Goal: Check status: Check status

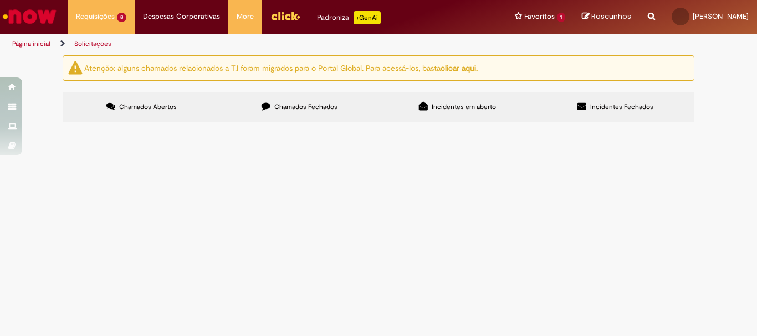
scroll to position [150, 0]
click at [0, 0] on span "EQUIPA - REFERENTE A 08/25" at bounding box center [0, 0] width 0 height 0
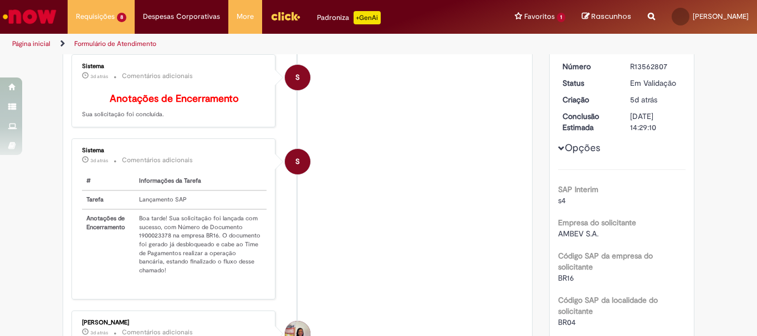
scroll to position [174, 0]
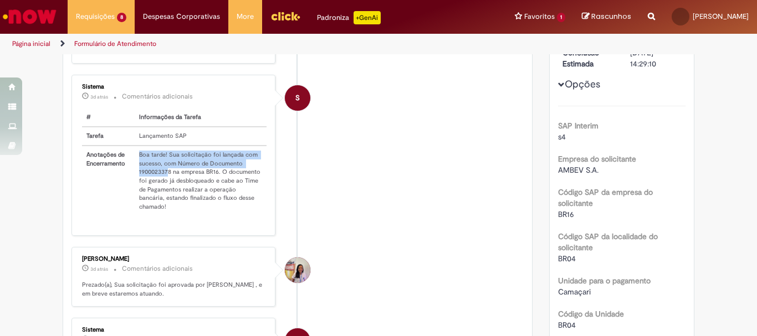
drag, startPoint x: 165, startPoint y: 183, endPoint x: 126, endPoint y: 182, distance: 38.8
click at [126, 182] on tr "Anotações de Encerramento Boa tarde! Sua solicitação foi lançada com sucesso, c…" at bounding box center [174, 181] width 184 height 70
click at [139, 179] on td "Boa tarde! Sua solicitação foi lançada com sucesso, com Número de Documento 190…" at bounding box center [201, 181] width 132 height 70
click at [162, 179] on td "Boa tarde! Sua solicitação foi lançada com sucesso, com Número de Documento 190…" at bounding box center [201, 181] width 132 height 70
drag, startPoint x: 167, startPoint y: 181, endPoint x: 131, endPoint y: 181, distance: 35.5
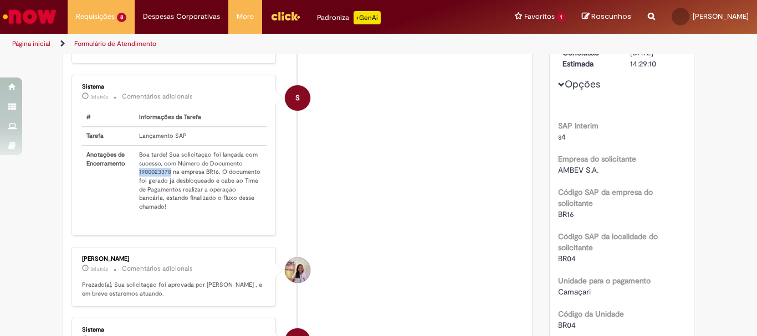
click at [135, 181] on td "Boa tarde! Sua solicitação foi lançada com sucesso, com Número de Documento 190…" at bounding box center [201, 181] width 132 height 70
copy td "1900023378"
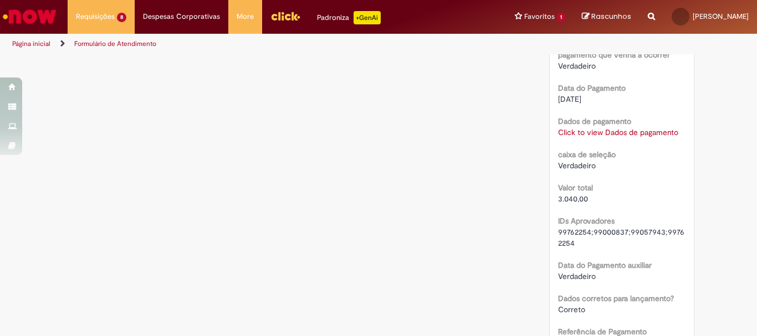
scroll to position [888, 0]
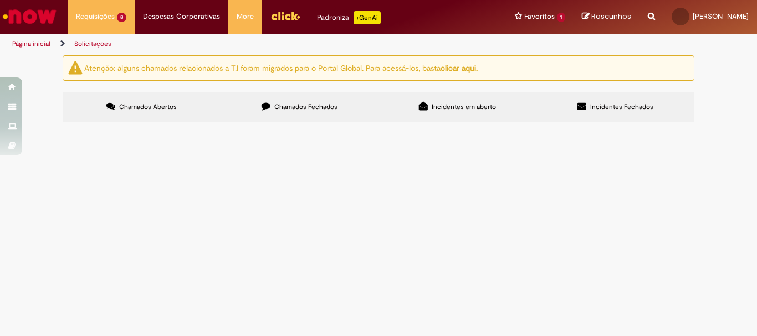
scroll to position [111, 0]
click at [0, 0] on span "EQUIPA - REFERENTE A 08/25" at bounding box center [0, 0] width 0 height 0
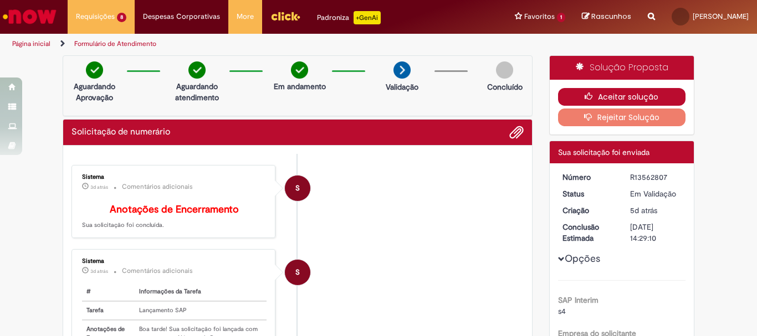
click at [625, 96] on button "Aceitar solução" at bounding box center [622, 97] width 128 height 18
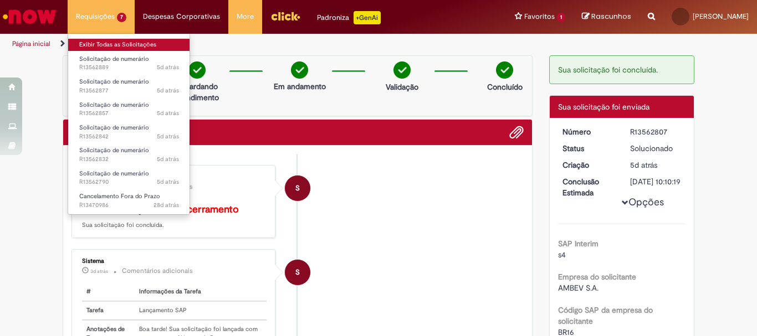
click at [92, 44] on link "Exibir Todas as Solicitações" at bounding box center [129, 45] width 122 height 12
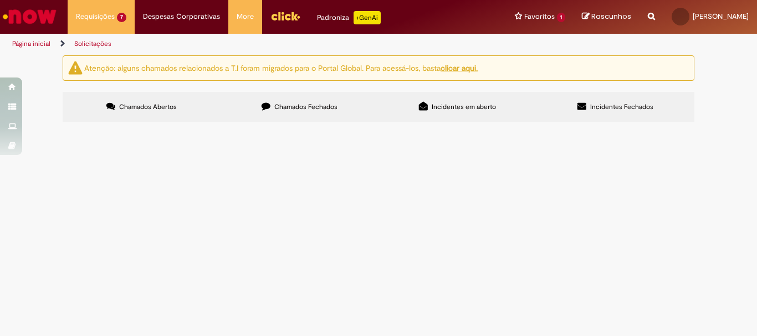
scroll to position [119, 0]
click at [0, 0] on span "LOCAÇÃO DE CATRACAS - JOSENILDO" at bounding box center [0, 0] width 0 height 0
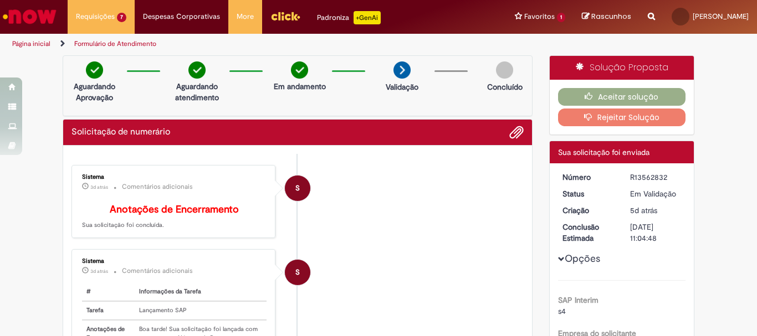
scroll to position [166, 0]
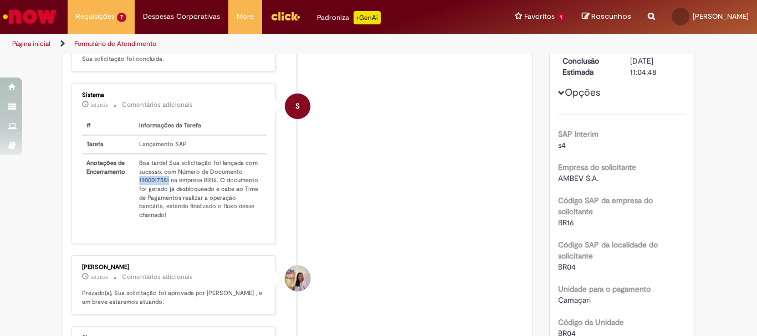
drag, startPoint x: 164, startPoint y: 190, endPoint x: 130, endPoint y: 190, distance: 34.3
click at [135, 190] on td "Boa tarde! Sua solicitação foi lançada com sucesso, com Número de Documento 190…" at bounding box center [201, 189] width 132 height 70
copy td "1900017581"
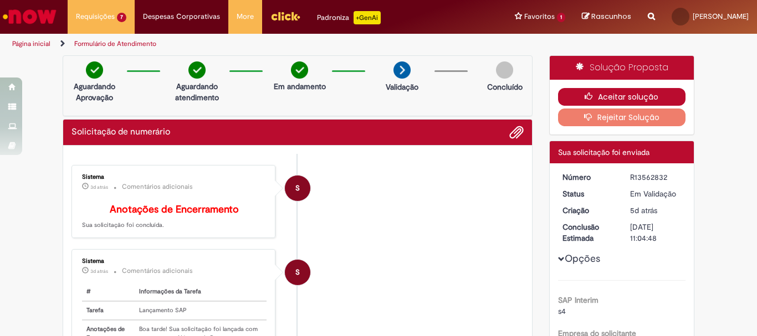
click at [605, 94] on button "Aceitar solução" at bounding box center [622, 97] width 128 height 18
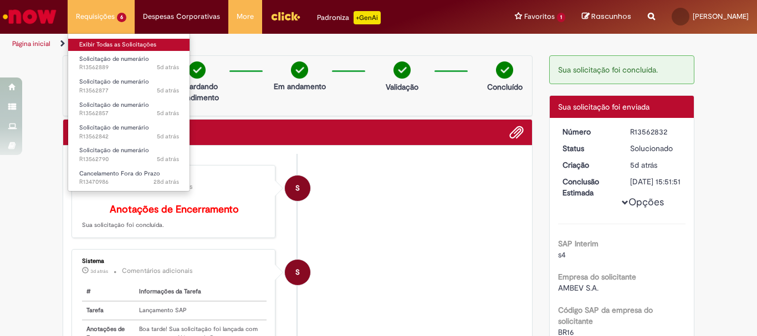
click at [114, 42] on link "Exibir Todas as Solicitações" at bounding box center [129, 45] width 122 height 12
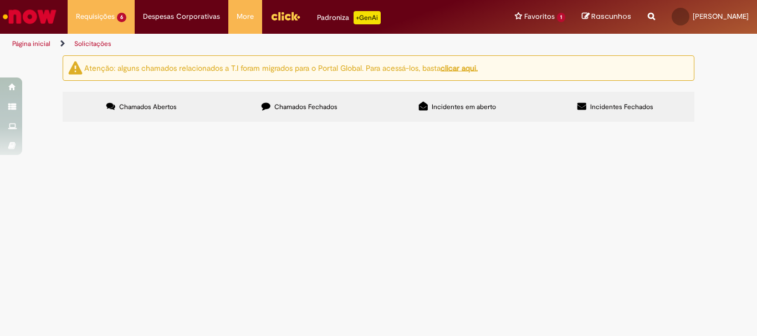
scroll to position [87, 0]
click at [0, 0] on span "LOCAÇÃO DE ARMARIOS - EQUIPA 09/25" at bounding box center [0, 0] width 0 height 0
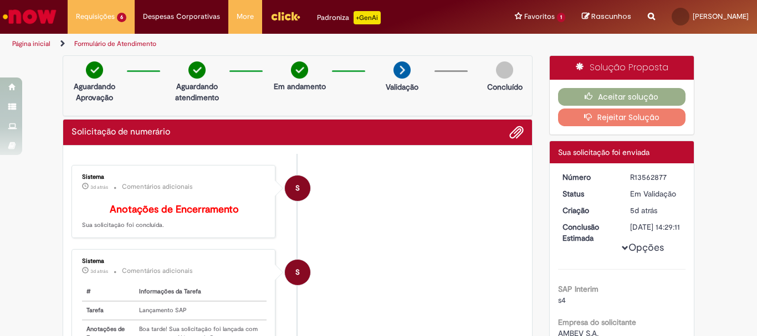
click at [165, 294] on table "# Informações da Tarefa Tarefa Lançamento SAP Anotações de Encerramento Boa tar…" at bounding box center [174, 336] width 184 height 107
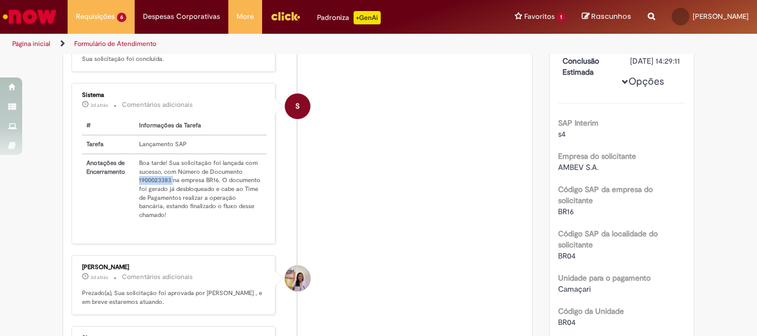
drag, startPoint x: 168, startPoint y: 186, endPoint x: 132, endPoint y: 187, distance: 35.5
click at [135, 187] on td "Boa tarde! Sua solicitação foi lançada com sucesso, com Número de Documento 190…" at bounding box center [201, 189] width 132 height 70
copy td "1900023383"
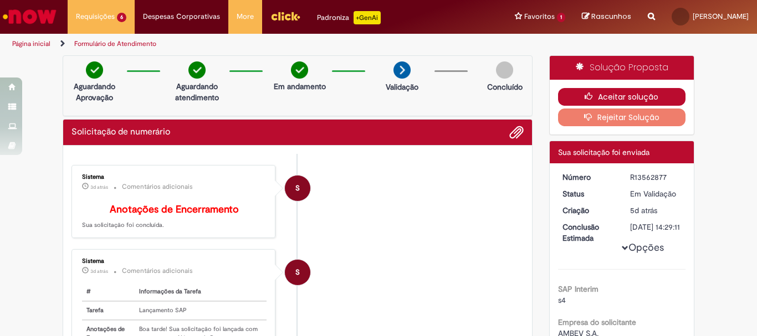
click at [669, 97] on button "Aceitar solução" at bounding box center [622, 97] width 128 height 18
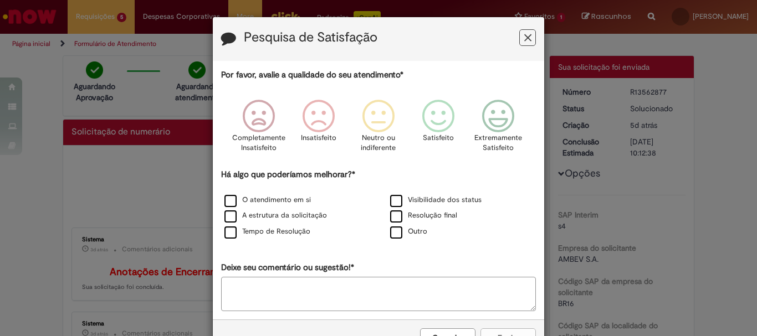
click at [527, 35] on icon "Feedback" at bounding box center [527, 38] width 7 height 12
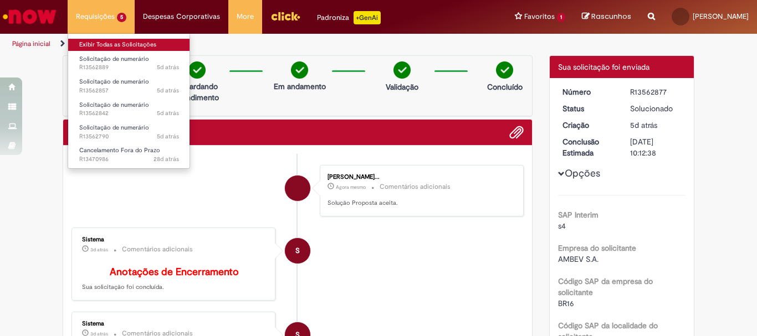
click at [115, 48] on link "Exibir Todas as Solicitações" at bounding box center [129, 45] width 122 height 12
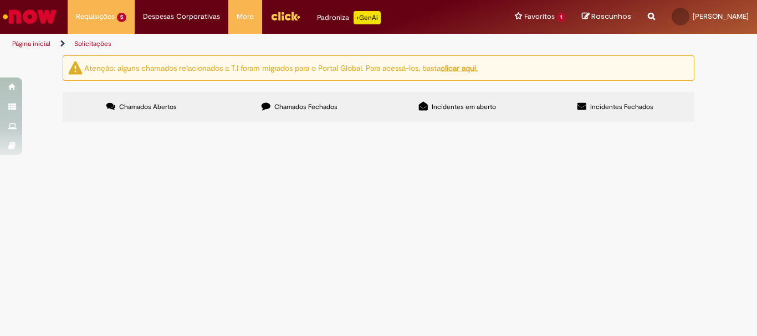
scroll to position [55, 0]
click at [0, 0] on td "LC TORRES - LOCAÇÃO DE RADIOS" at bounding box center [0, 0] width 0 height 0
click at [0, 0] on span "LC TORRES - LOCAÇÃO DE RADIOS" at bounding box center [0, 0] width 0 height 0
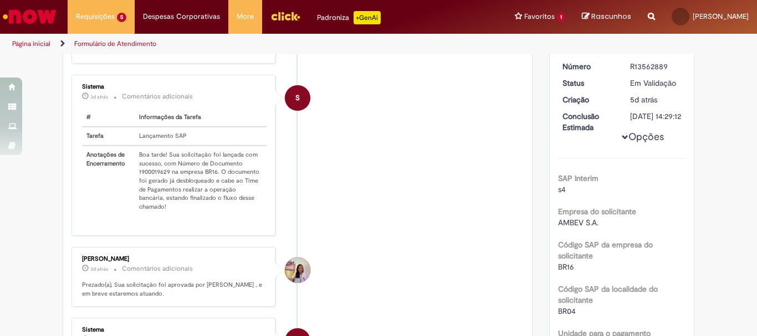
scroll to position [174, 0]
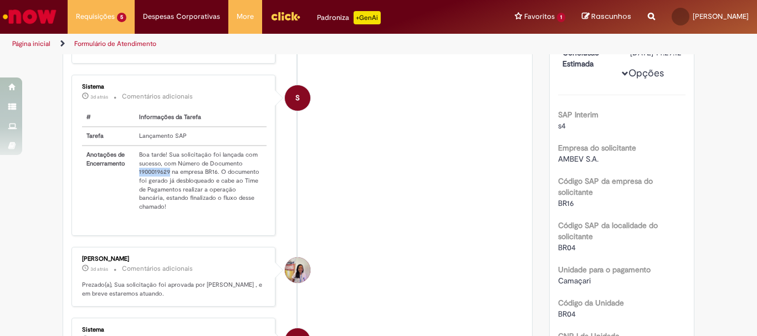
drag, startPoint x: 165, startPoint y: 182, endPoint x: 132, endPoint y: 178, distance: 33.0
click at [135, 178] on td "Boa tarde! Sua solicitação foi lançada com sucesso, com Número de Documento 190…" at bounding box center [201, 181] width 132 height 70
copy td "1900019629"
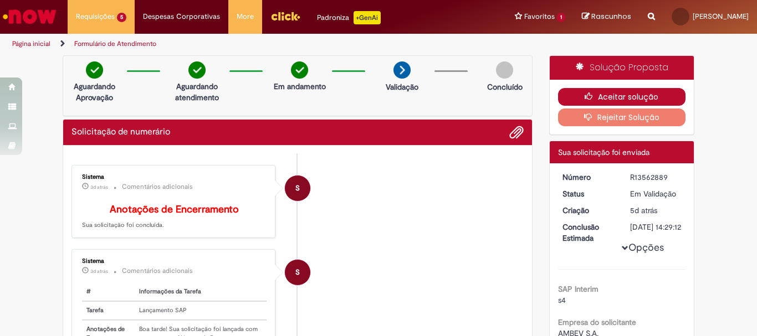
click at [616, 95] on button "Aceitar solução" at bounding box center [622, 97] width 128 height 18
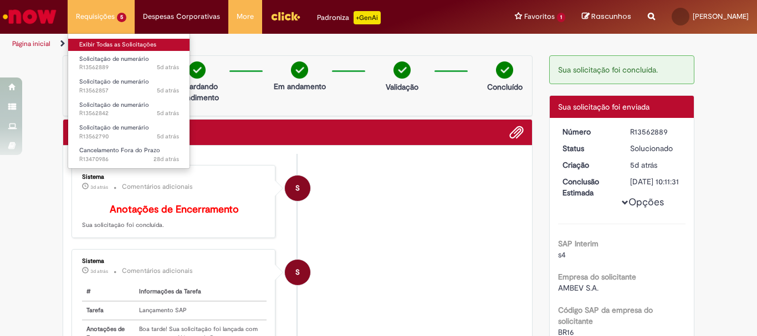
click at [95, 43] on link "Exibir Todas as Solicitações" at bounding box center [129, 45] width 122 height 12
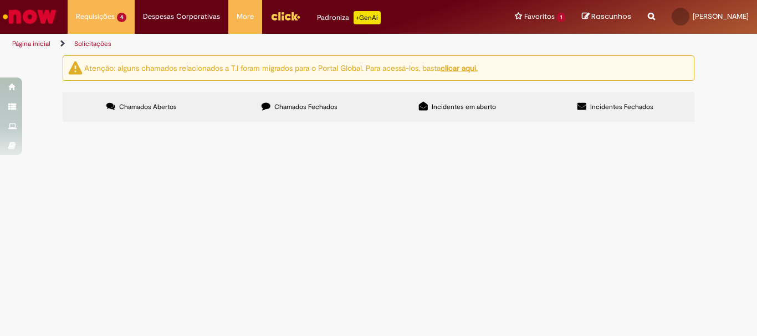
scroll to position [24, 0]
click at [0, 0] on span "LOCAÇÃO DE PLATAFORMA - EQUIPA" at bounding box center [0, 0] width 0 height 0
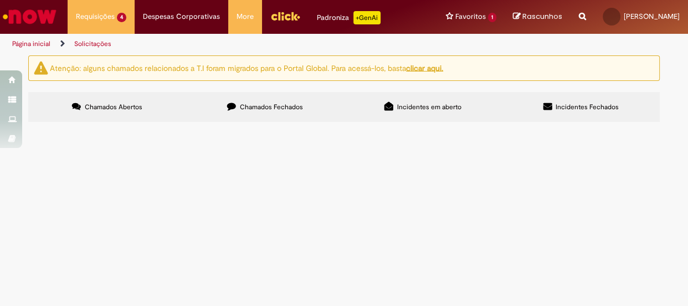
click at [0, 0] on span "LOCAÇÃO DE PLATAFORMA - EQUIPA" at bounding box center [0, 0] width 0 height 0
click at [0, 0] on span "GRAN COFFEE - 09/25" at bounding box center [0, 0] width 0 height 0
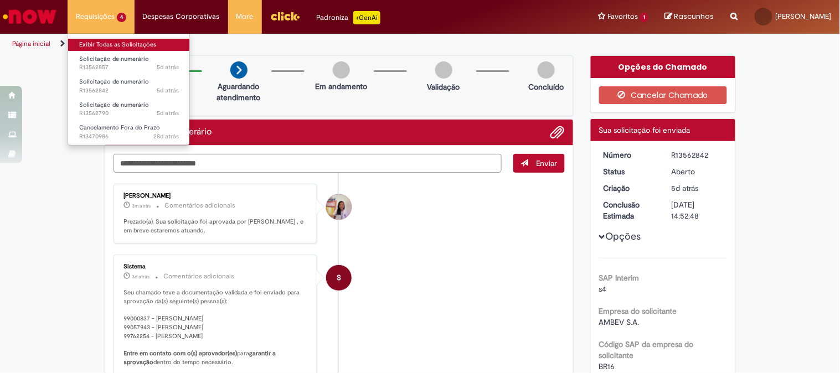
click at [107, 44] on link "Exibir Todas as Solicitações" at bounding box center [129, 45] width 122 height 12
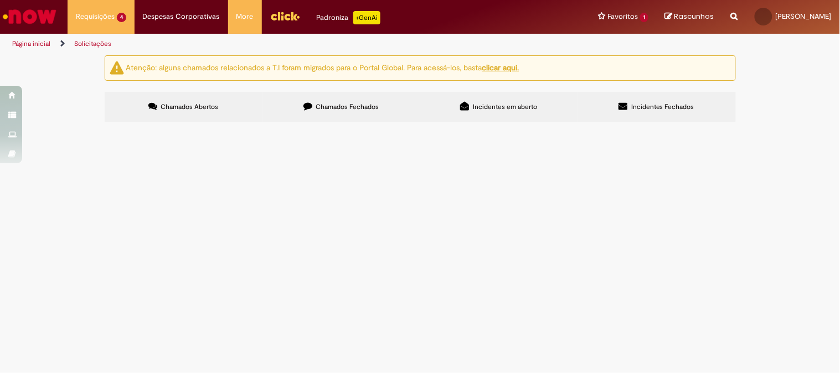
click at [0, 0] on span "LOCAÇÃO DE PLATAFORMA - EQUIPA" at bounding box center [0, 0] width 0 height 0
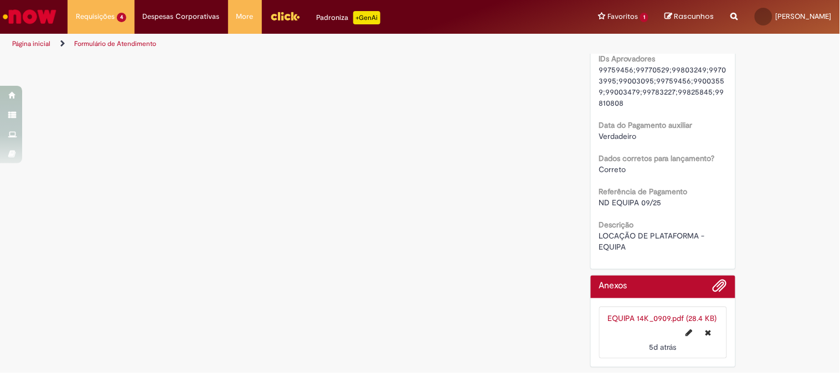
scroll to position [1114, 0]
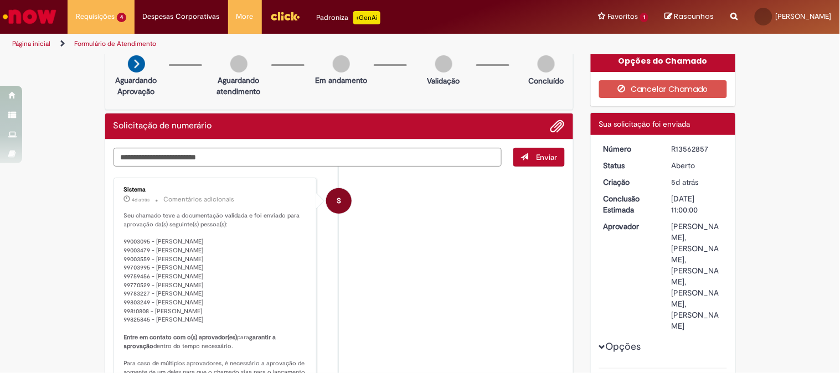
scroll to position [0, 0]
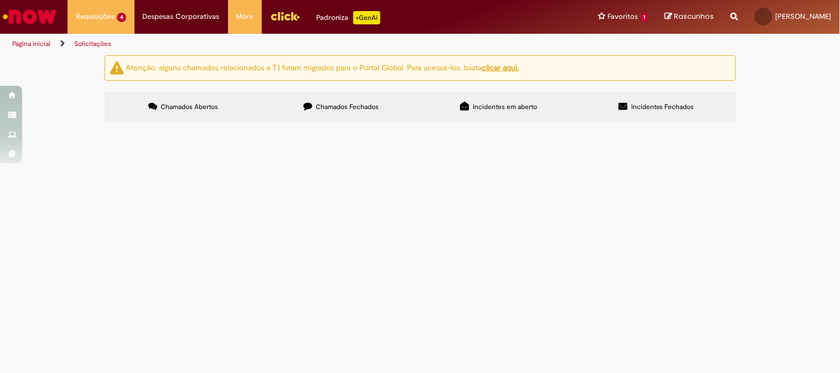
click at [0, 0] on span "ALSCO TOALHEIRO" at bounding box center [0, 0] width 0 height 0
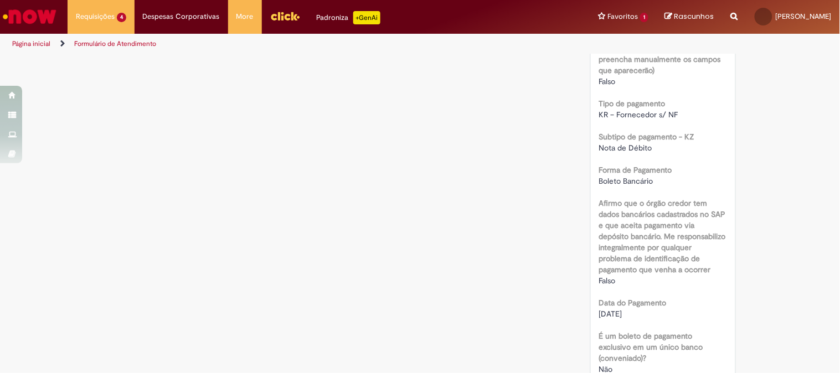
scroll to position [689, 0]
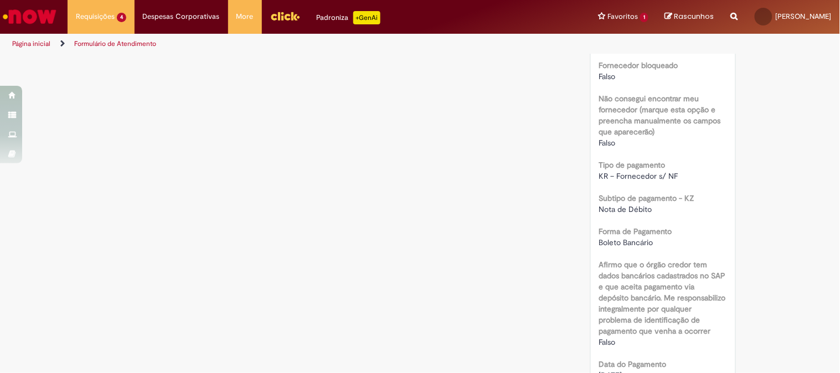
click at [31, 8] on img "Ir para a Homepage" at bounding box center [29, 17] width 57 height 22
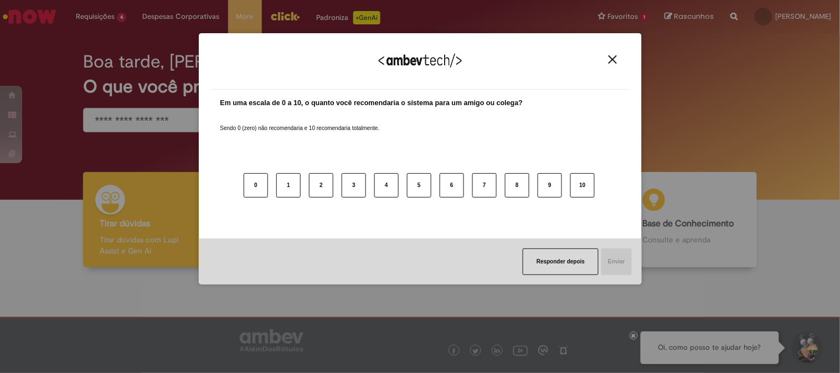
click at [616, 64] on div "Agradecemos seu feedback!" at bounding box center [420, 68] width 417 height 43
click at [613, 61] on img "Close" at bounding box center [613, 59] width 8 height 8
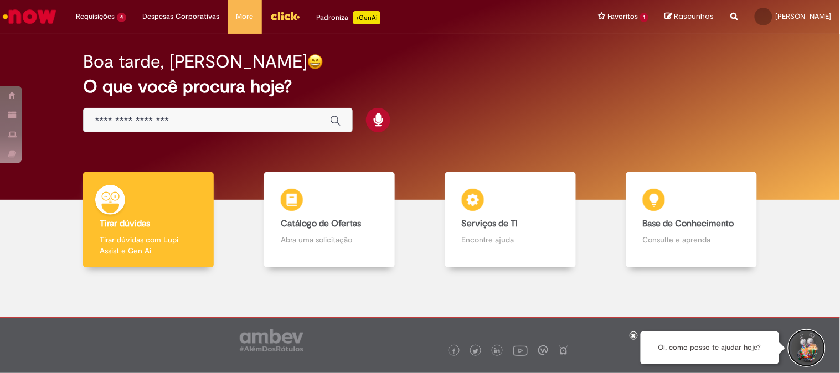
click at [810, 342] on button "Iniciar Conversa de Suporte" at bounding box center [806, 348] width 33 height 33
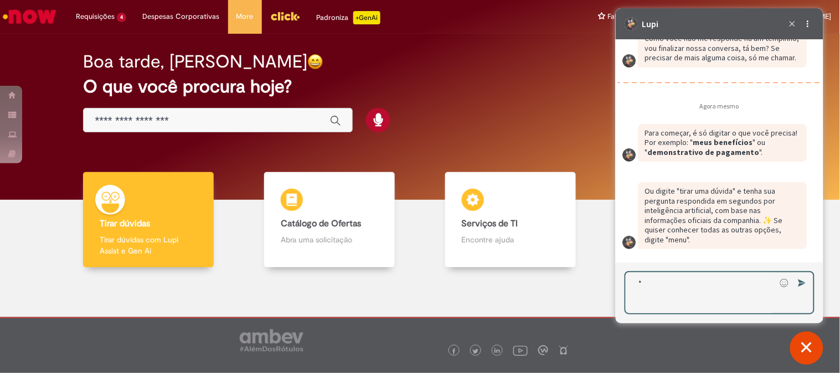
scroll to position [2046, 0]
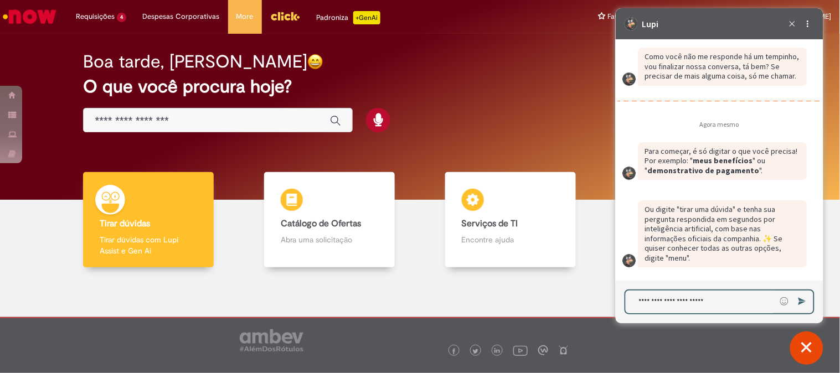
type textarea "**********"
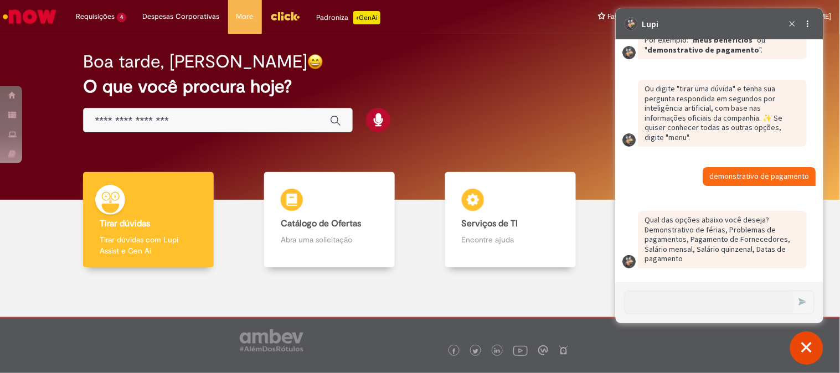
scroll to position [2167, 0]
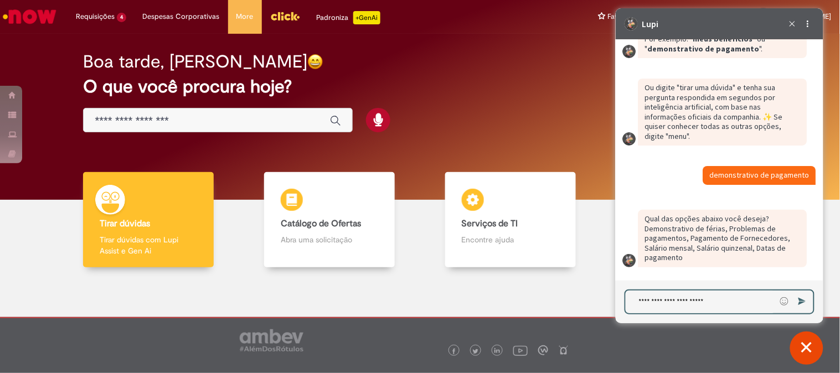
type textarea "**********"
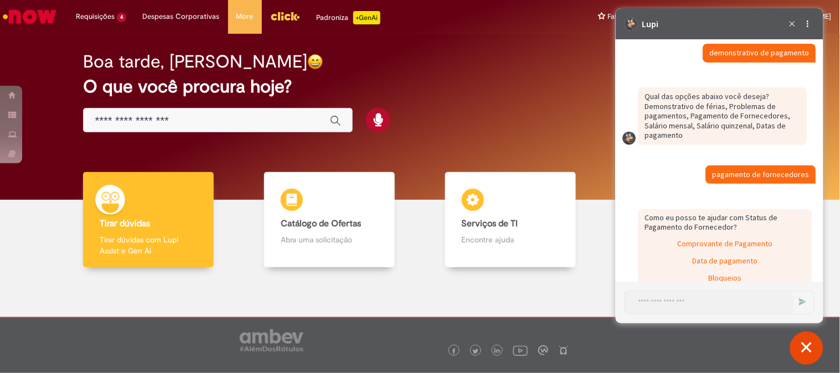
scroll to position [2345, 0]
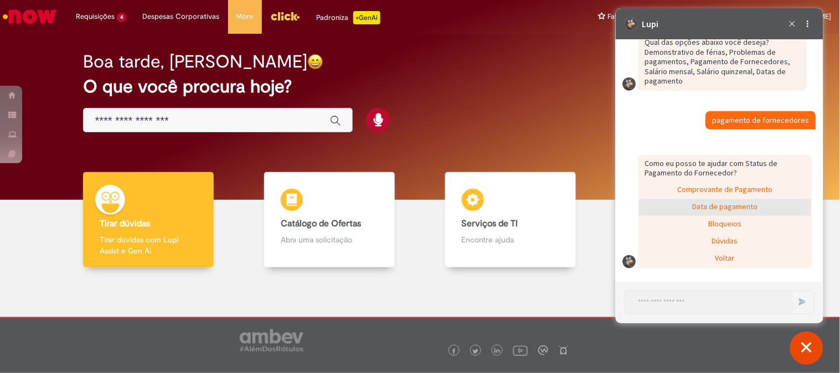
click at [740, 203] on div "Data de pagamento" at bounding box center [725, 207] width 172 height 17
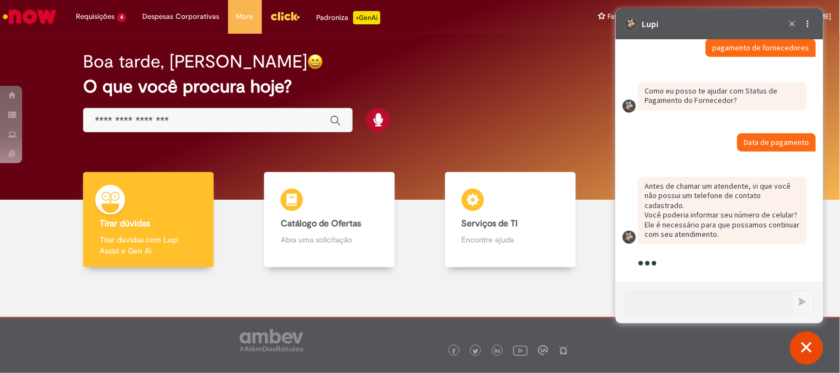
scroll to position [2425, 0]
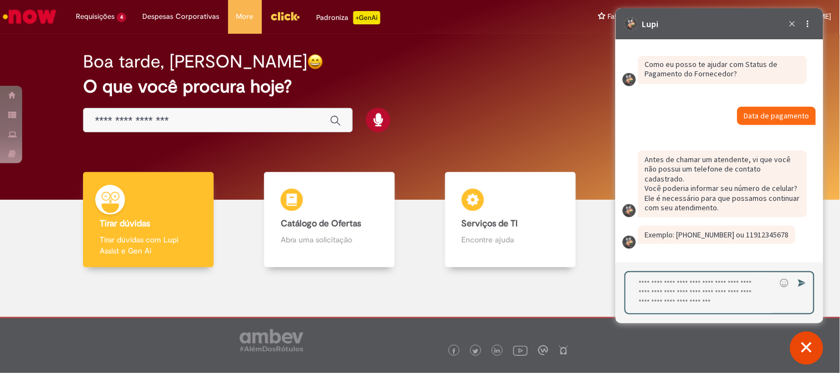
click at [681, 295] on textarea "Digite sua resposta aqui e pressione Enter para enviar" at bounding box center [700, 293] width 150 height 41
click at [705, 294] on textarea "Digite sua resposta aqui e pressione Enter para enviar" at bounding box center [700, 293] width 150 height 41
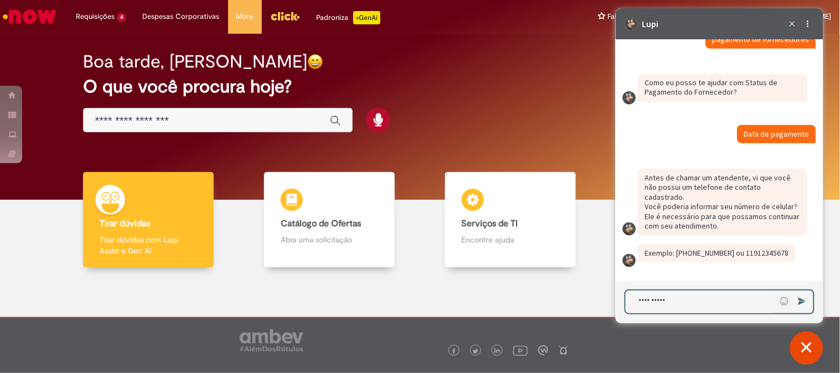
type textarea "**********"
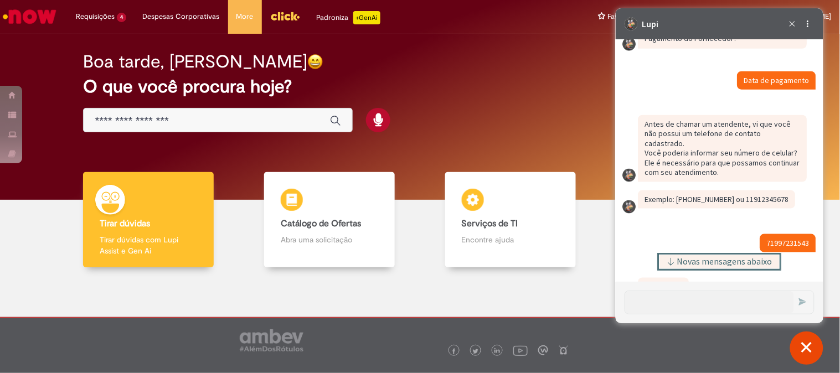
click at [700, 259] on span "Novas mensagens abaixo" at bounding box center [724, 262] width 95 height 8
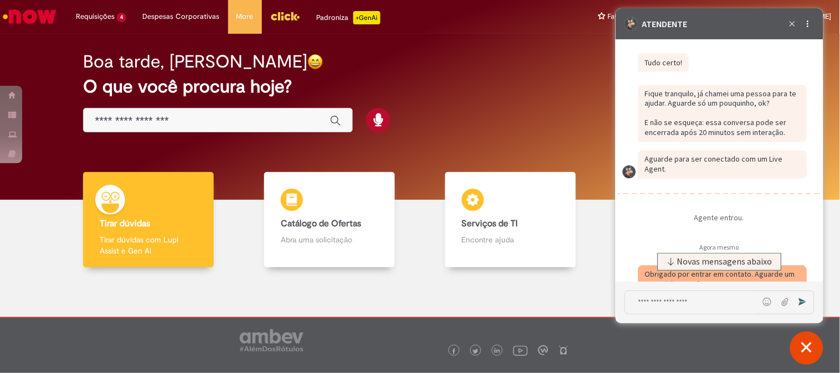
scroll to position [2761, 0]
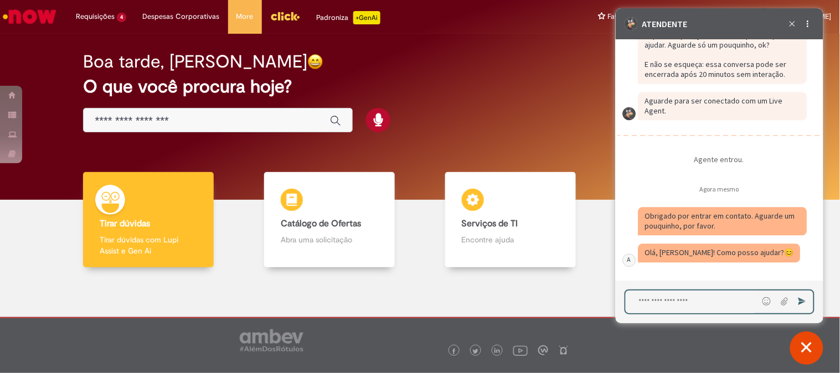
click at [670, 301] on textarea "Digite sua mensagem e pressione Enter para enviar" at bounding box center [691, 302] width 132 height 23
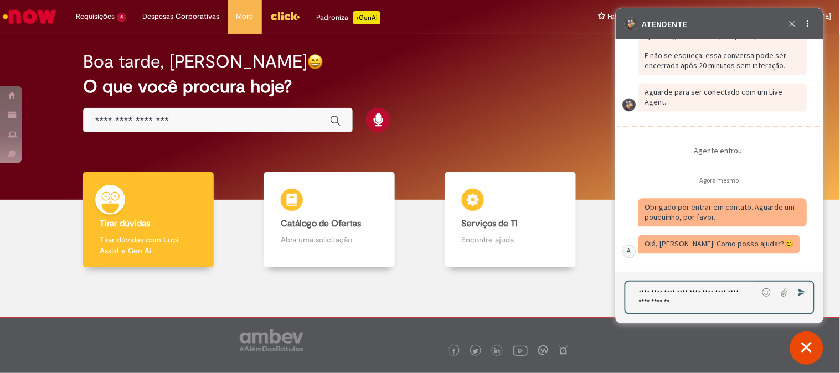
type textarea "**********"
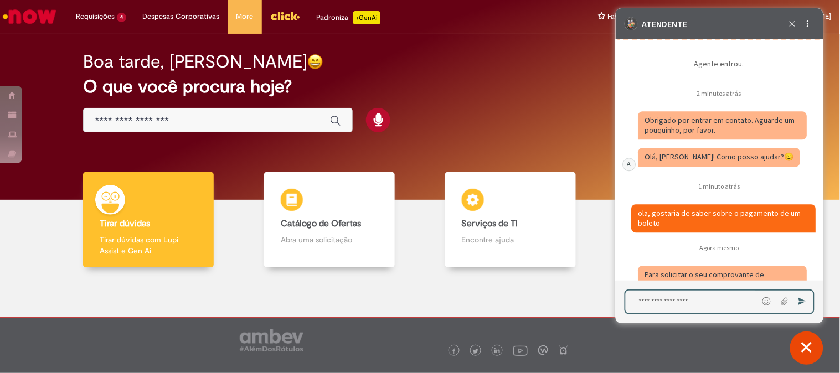
scroll to position [3020, 0]
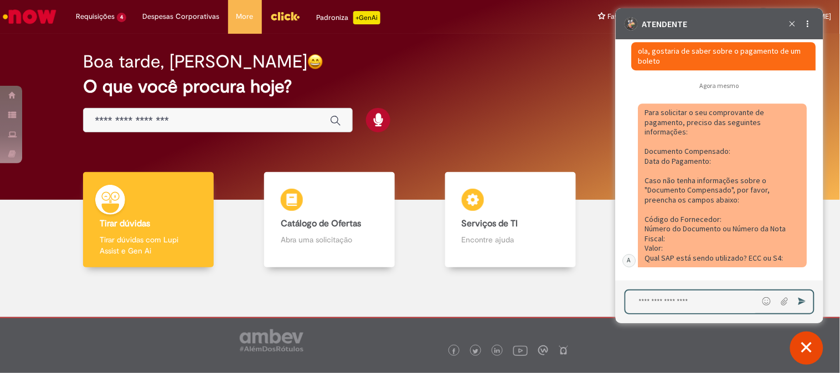
paste textarea "**********"
type textarea "**********"
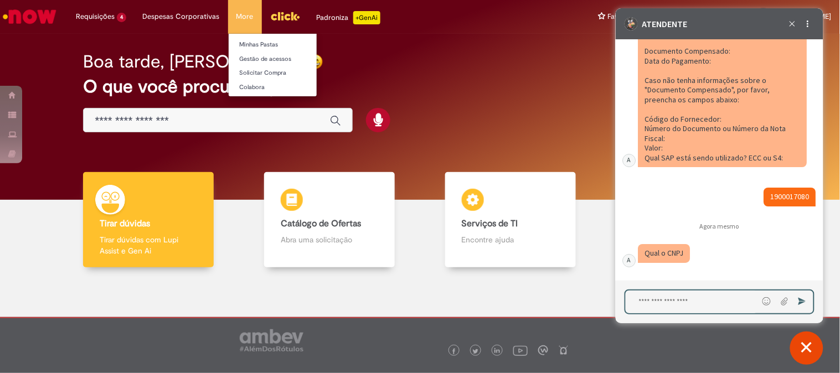
scroll to position [3152, 0]
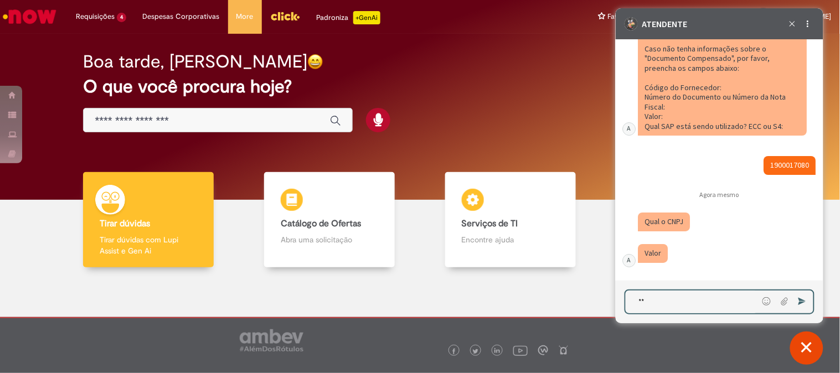
type textarea "*"
type textarea "**********"
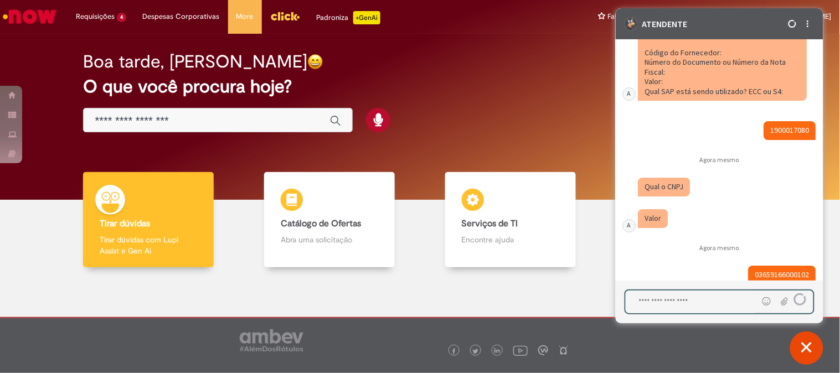
scroll to position [3208, 0]
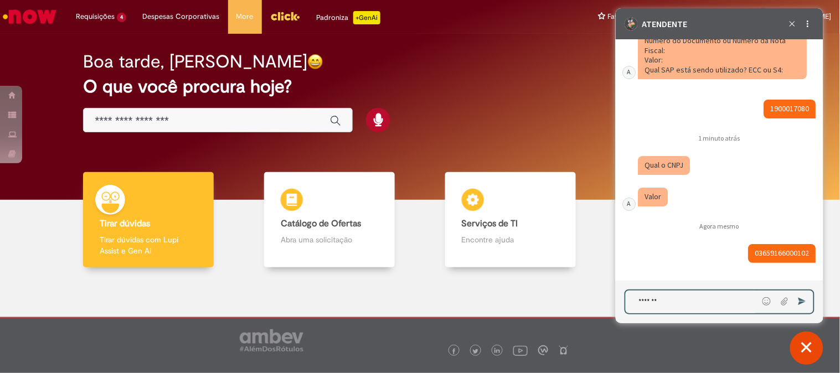
type textarea "********"
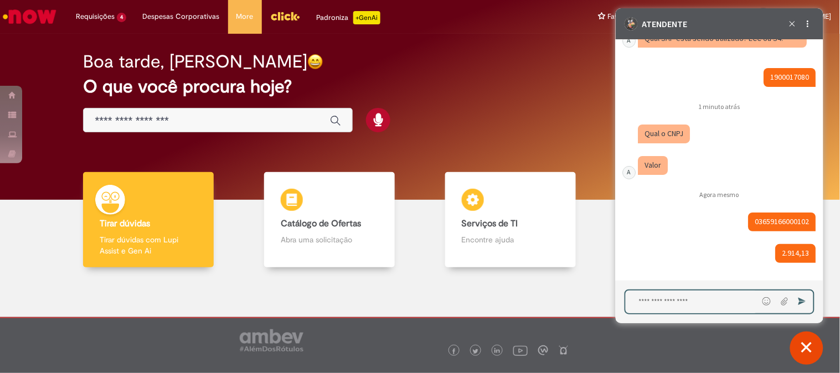
scroll to position [3239, 0]
type textarea "**"
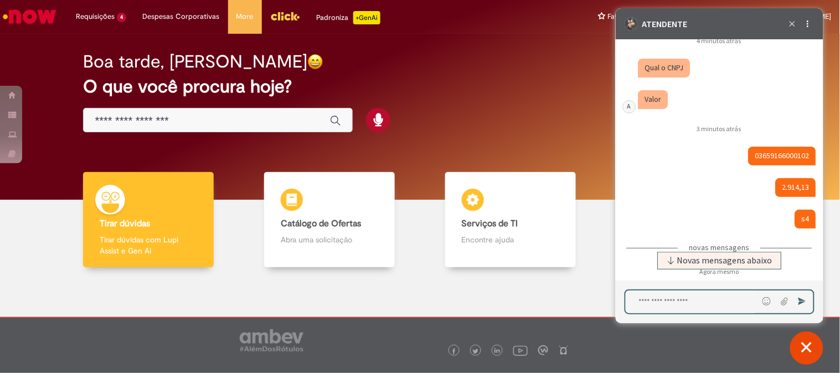
scroll to position [3387, 0]
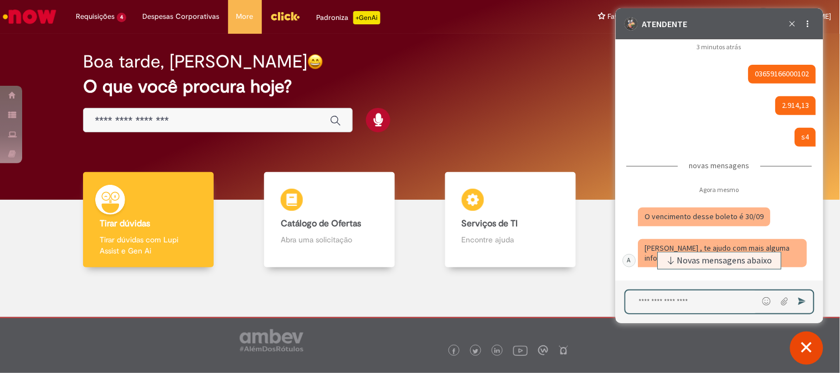
click at [772, 222] on div "Caixa de diálogo de bate-papo" at bounding box center [722, 219] width 169 height 23
click at [682, 304] on textarea "Digite sua mensagem e pressione Enter para enviar" at bounding box center [691, 302] width 133 height 23
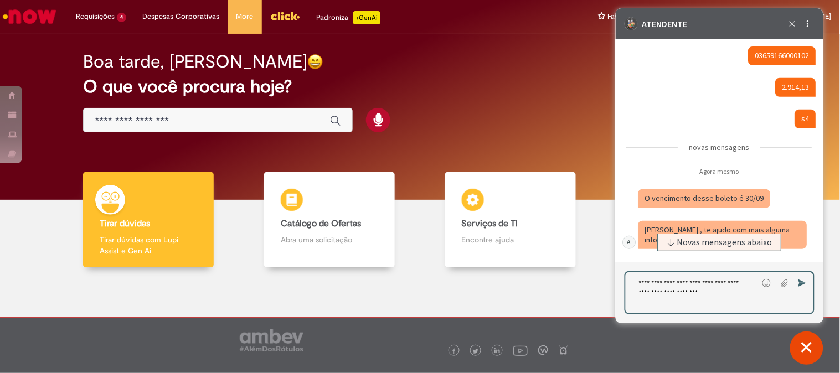
type textarea "**********"
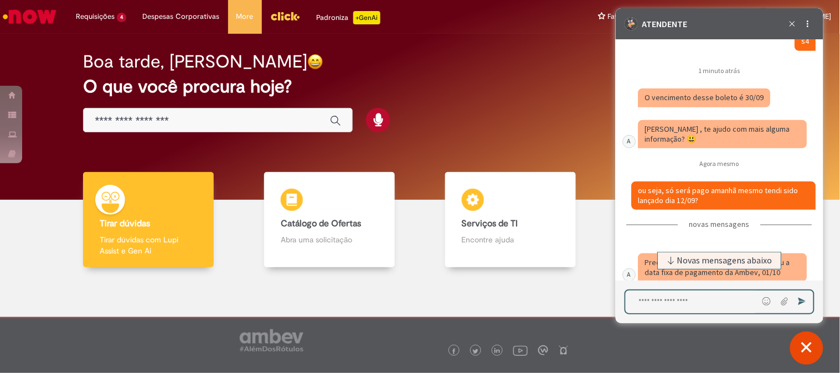
scroll to position [3529, 0]
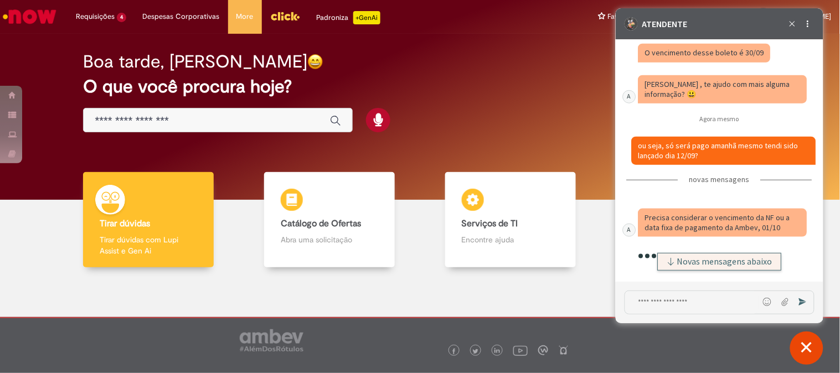
click at [698, 259] on span "Novas mensagens abaixo" at bounding box center [724, 262] width 95 height 8
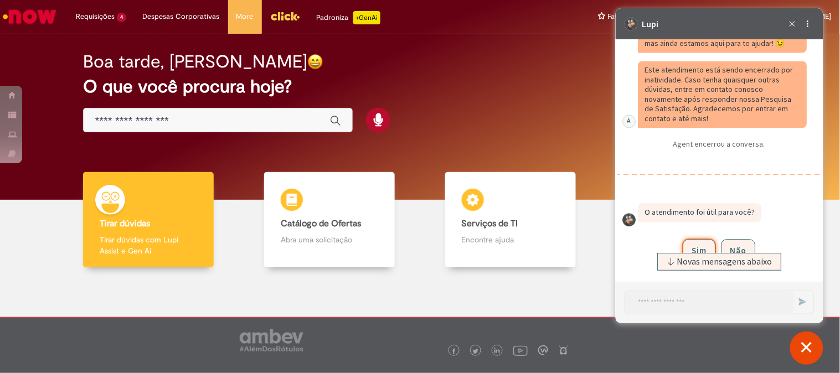
scroll to position [3894, 0]
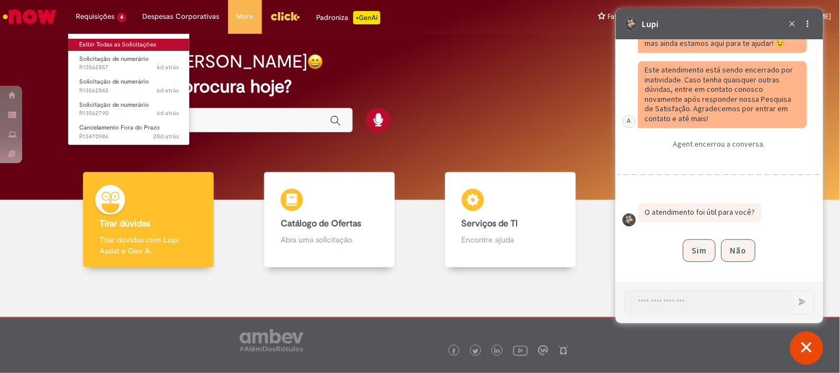
click at [113, 39] on link "Exibir Todas as Solicitações" at bounding box center [129, 45] width 122 height 12
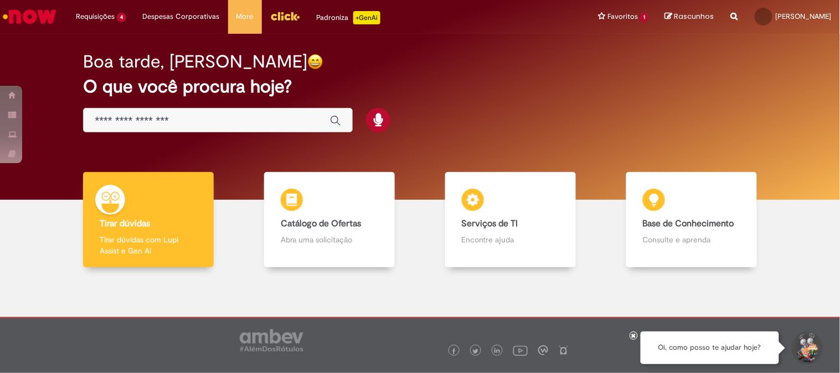
click at [175, 112] on div "Global" at bounding box center [217, 120] width 269 height 25
click at [172, 115] on input "Basta digitar aqui" at bounding box center [207, 121] width 224 height 13
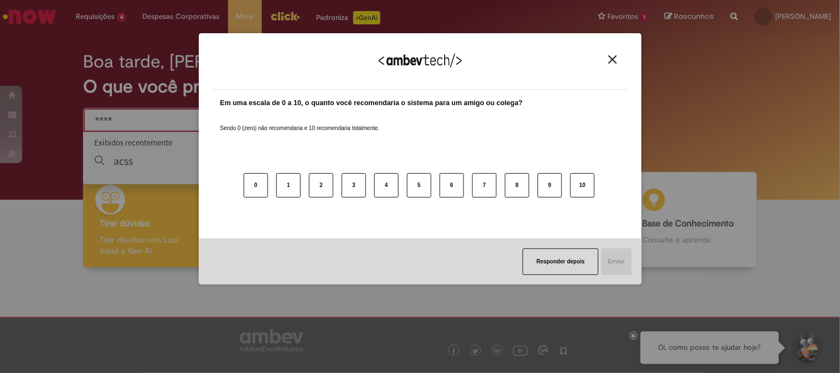
click at [612, 58] on img "Close" at bounding box center [613, 59] width 8 height 8
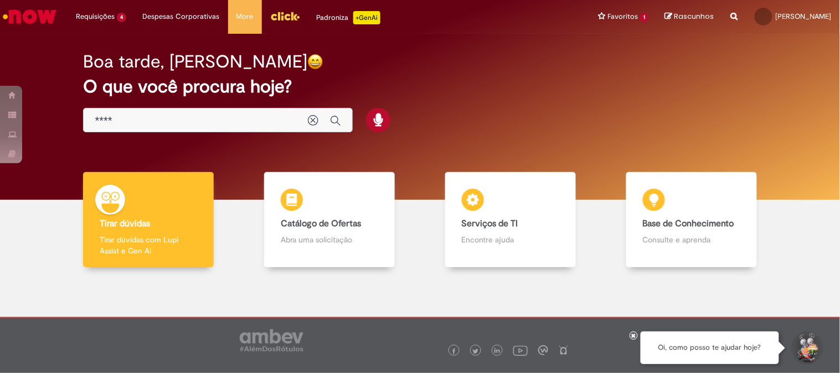
click at [248, 120] on input "****" at bounding box center [196, 121] width 202 height 13
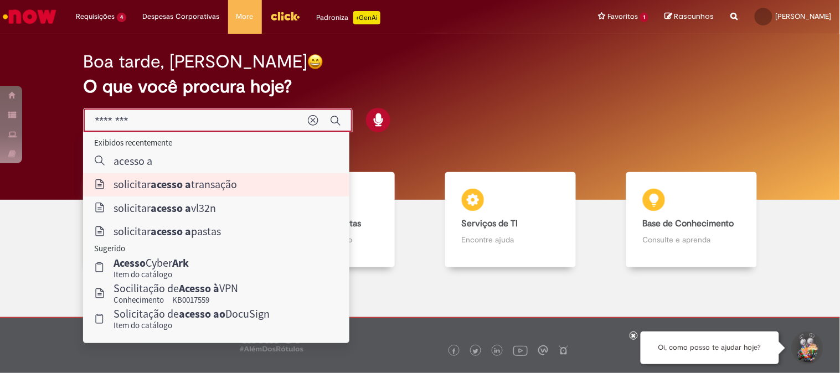
type input "**********"
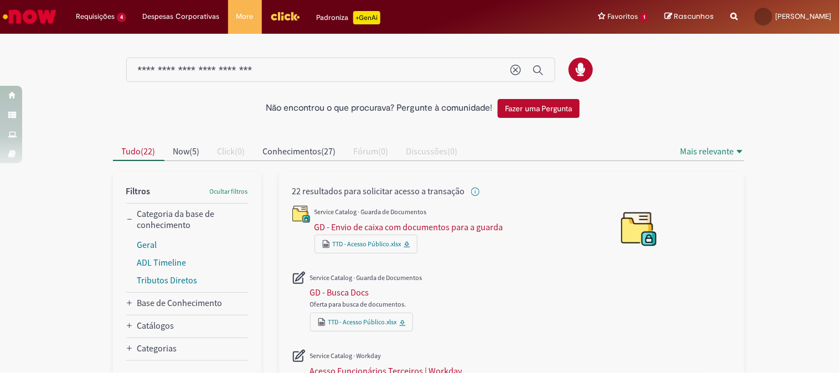
click at [277, 73] on input "**********" at bounding box center [319, 70] width 362 height 13
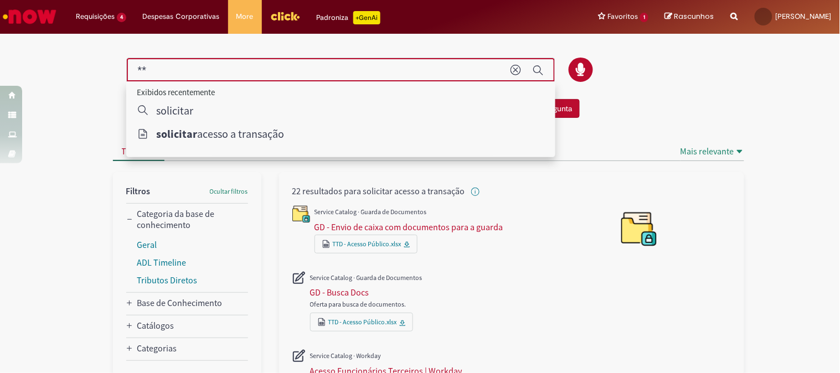
type input "*"
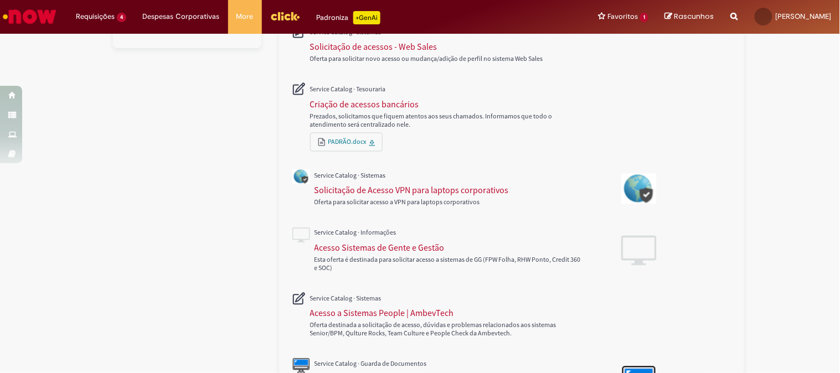
scroll to position [532, 0]
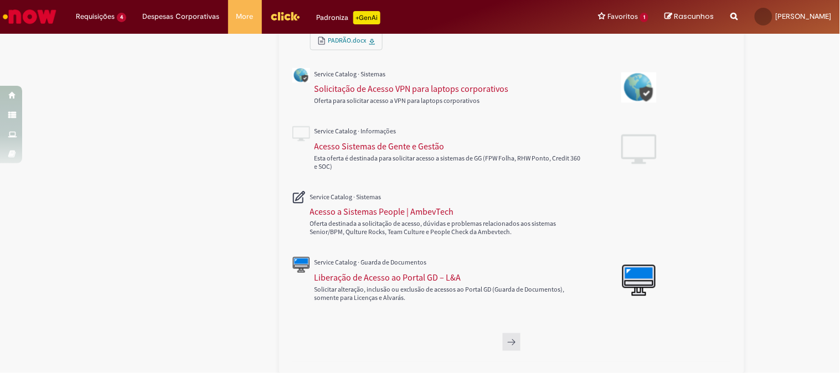
type input "**********"
click at [506, 346] on button "Próxima página, 2" at bounding box center [512, 342] width 18 height 18
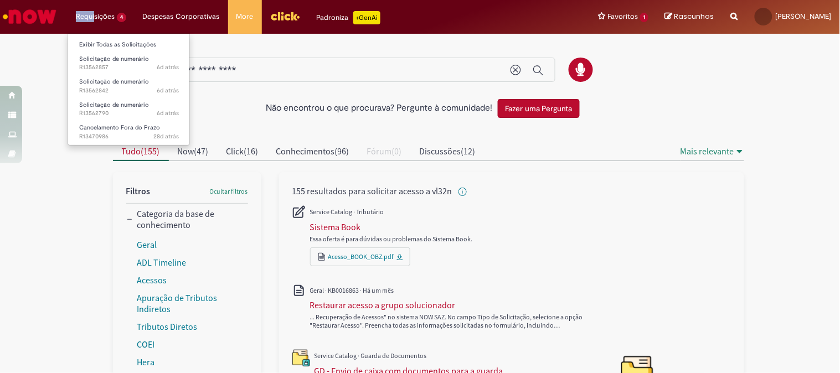
click at [95, 11] on li "Requisições 4 Exibir Todas as Solicitações Solicitação de numerário 6d atrás 6 …" at bounding box center [101, 16] width 67 height 33
click at [107, 20] on li "Requisições 4 Exibir Todas as Solicitações Solicitação de numerário 6d atrás 6 …" at bounding box center [101, 16] width 67 height 33
click at [122, 20] on li "Requisições 4 Exibir Todas as Solicitações Solicitação de numerário 6d atrás 6 …" at bounding box center [101, 16] width 67 height 33
click at [96, 47] on link "Exibir Todas as Solicitações" at bounding box center [129, 45] width 122 height 12
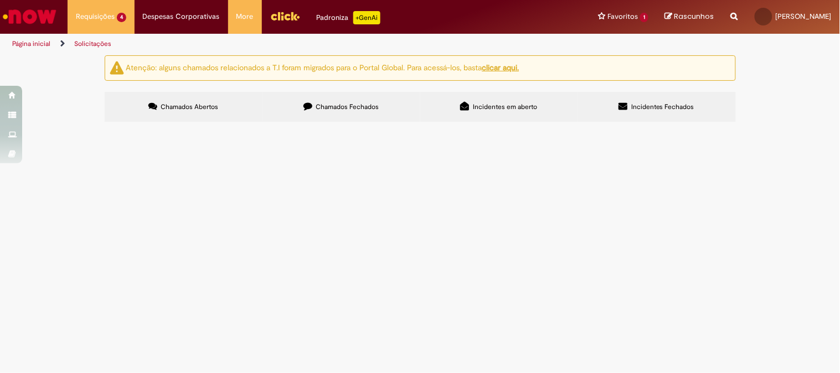
click at [363, 100] on label "Chamados Fechados" at bounding box center [342, 107] width 158 height 30
click at [0, 0] on input "Pesquisar" at bounding box center [0, 0] width 0 height 0
type input "******"
click at [0, 0] on span "Pesquisar" at bounding box center [0, 0] width 0 height 0
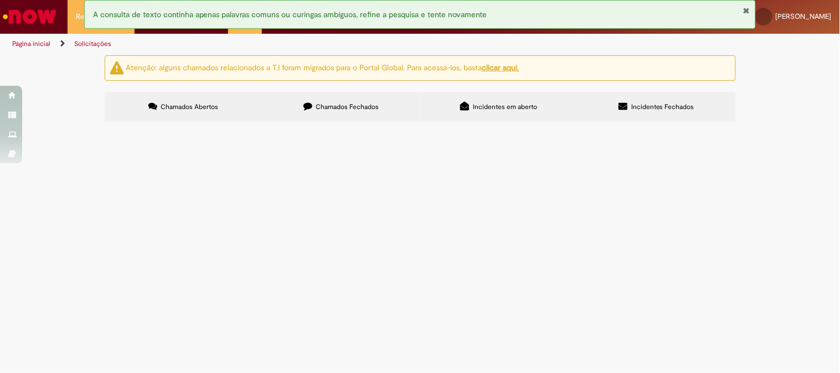
click at [0, 0] on input "Pesquisar" at bounding box center [0, 0] width 0 height 0
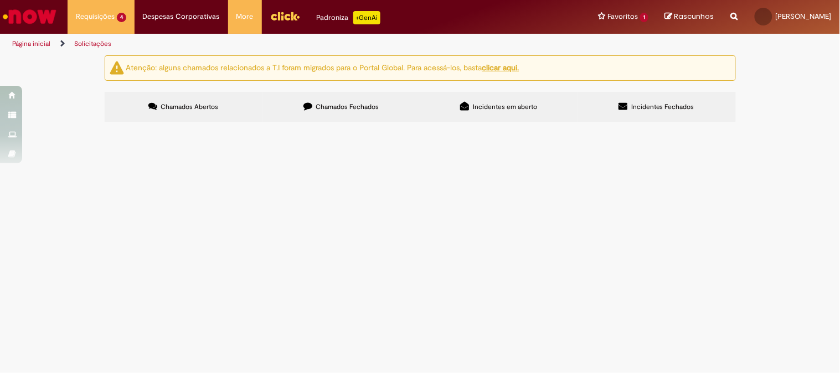
type input "*****"
click at [0, 0] on button "Pesquisar" at bounding box center [0, 0] width 0 height 0
click at [0, 0] on input "Pesquisar" at bounding box center [0, 0] width 0 height 0
type input "*****"
click at [0, 0] on button "Pesquisar" at bounding box center [0, 0] width 0 height 0
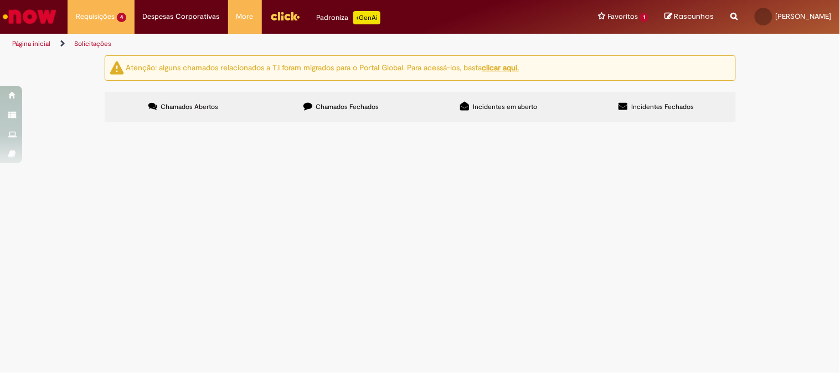
click at [0, 0] on button "Pesquisar" at bounding box center [0, 0] width 0 height 0
click at [511, 107] on span "Incidentes em aberto" at bounding box center [505, 106] width 64 height 9
click at [680, 115] on label "Incidentes Fechados" at bounding box center [657, 107] width 158 height 30
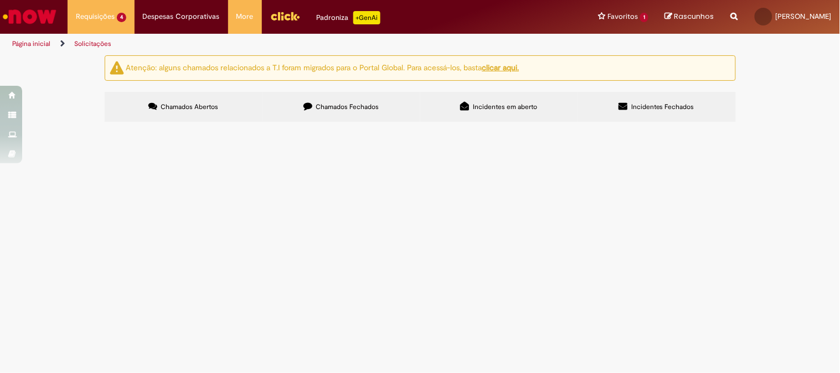
click at [335, 106] on span "Chamados Fechados" at bounding box center [347, 106] width 63 height 9
